Goal: Information Seeking & Learning: Understand process/instructions

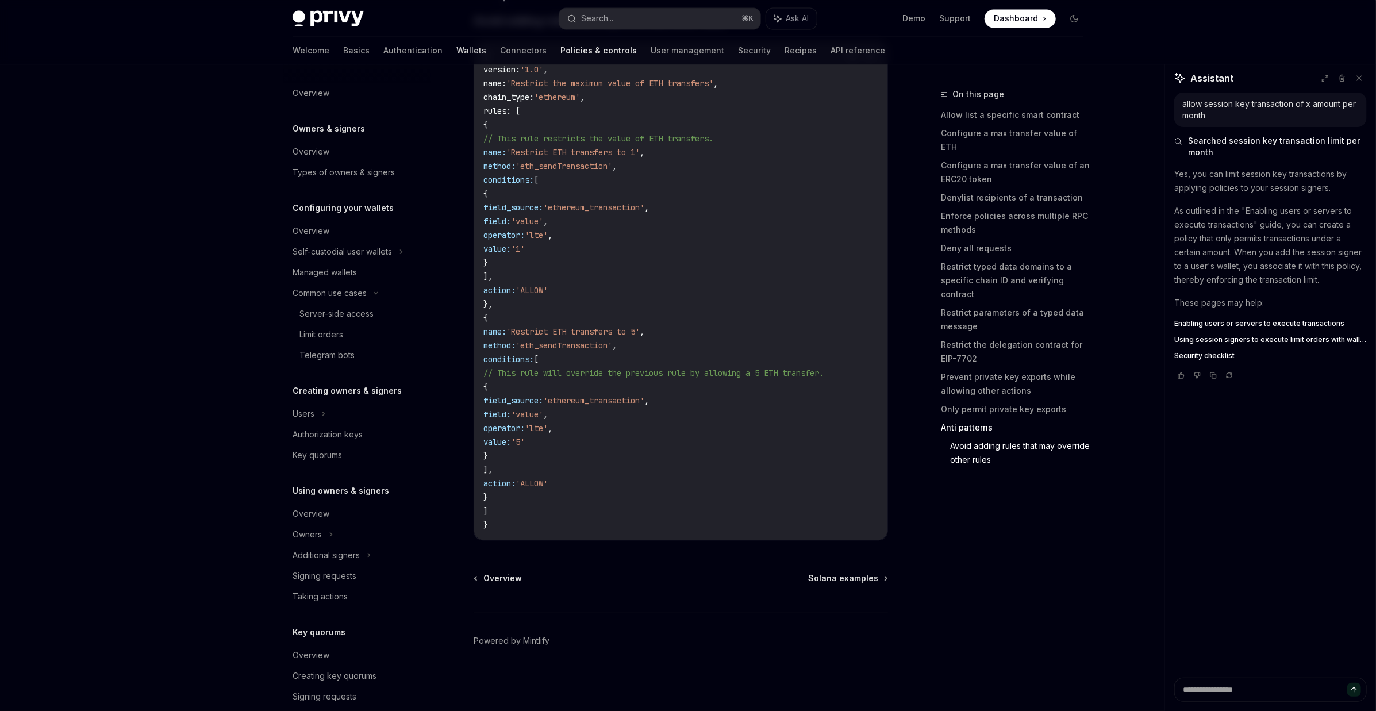
scroll to position [202, 0]
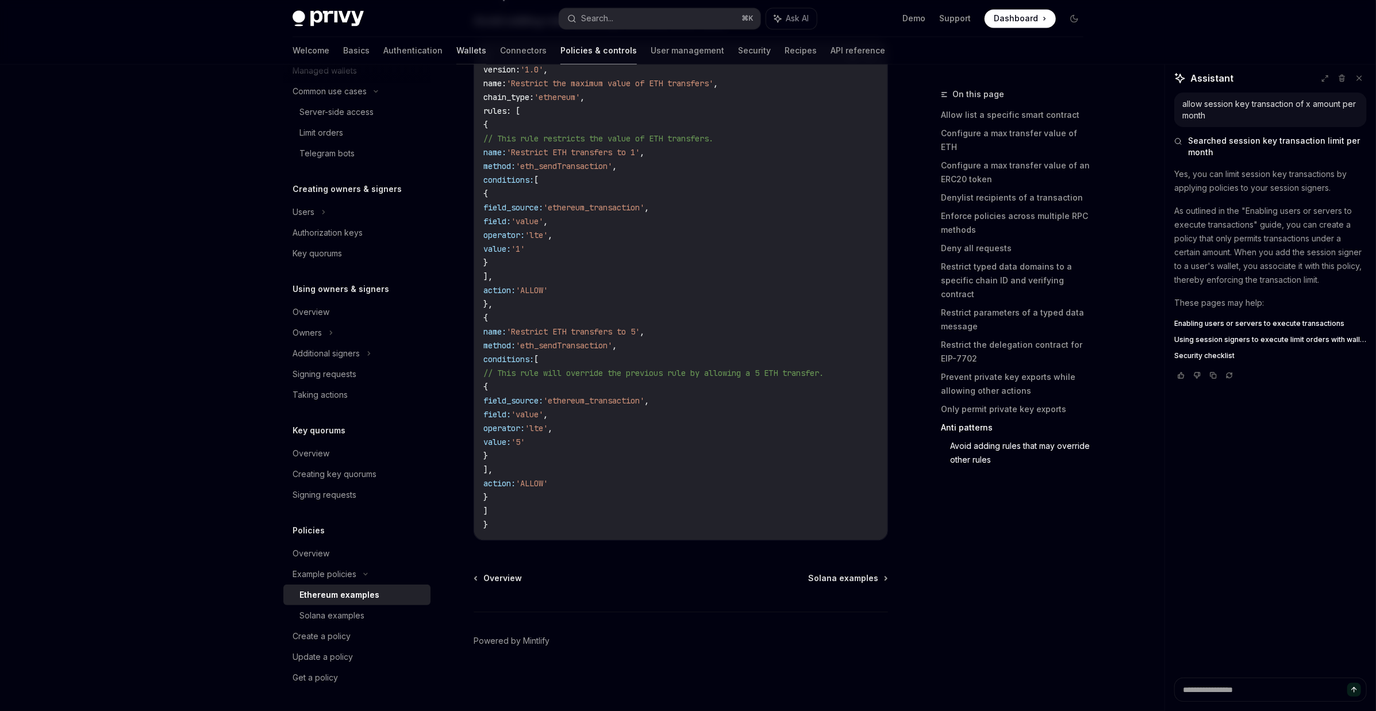
click at [456, 51] on link "Wallets" at bounding box center [471, 51] width 30 height 28
type textarea "*"
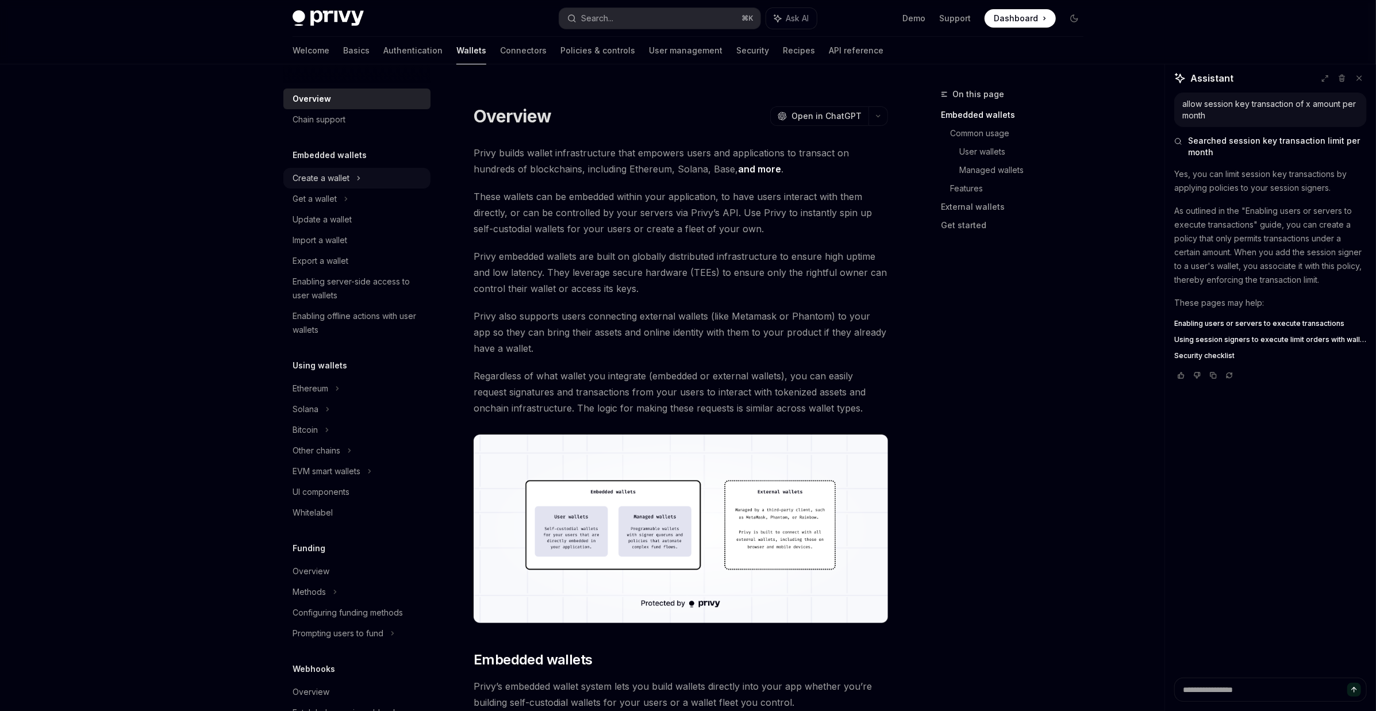
click at [331, 178] on div "Create a wallet" at bounding box center [320, 178] width 57 height 14
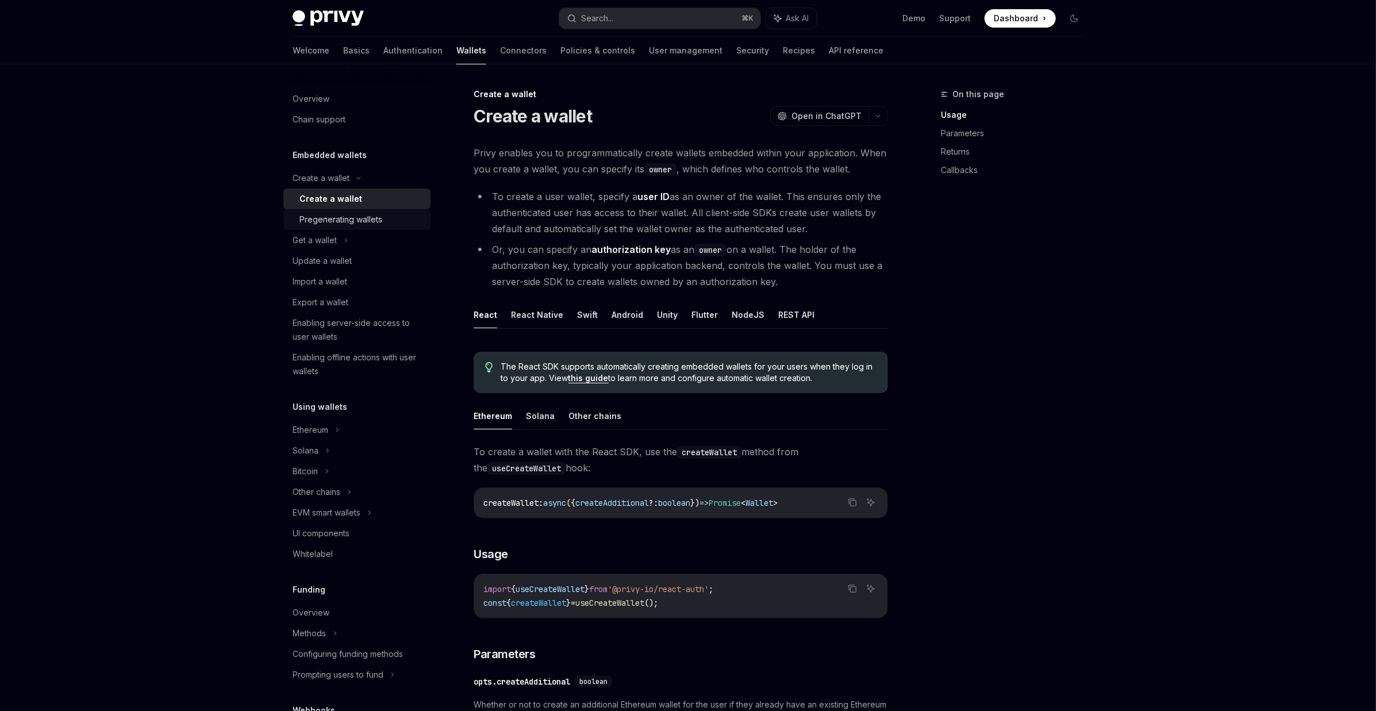
click at [330, 224] on div "Pregenerating wallets" at bounding box center [340, 220] width 83 height 14
type textarea "*"
